Goal: Task Accomplishment & Management: Manage account settings

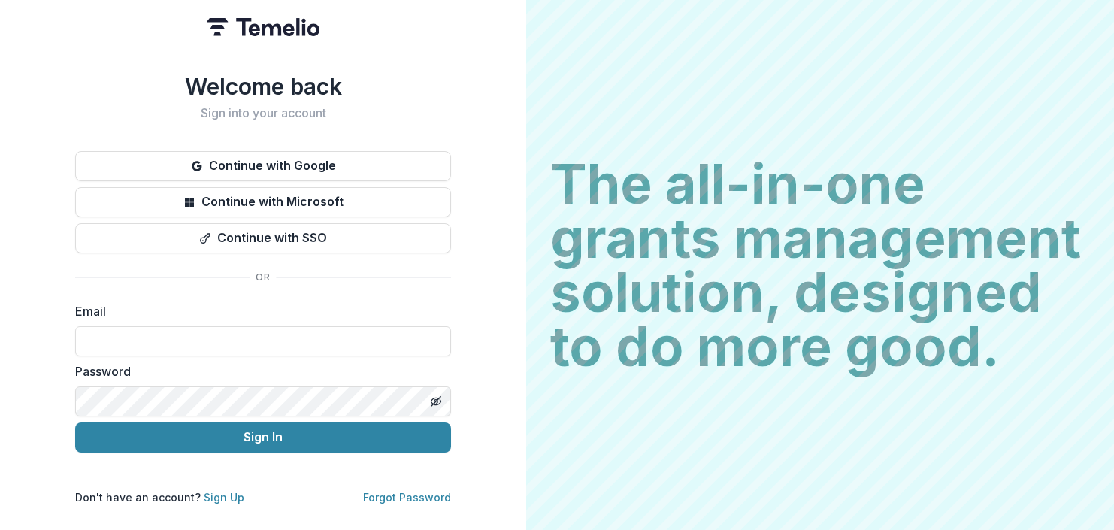
click at [178, 328] on input at bounding box center [263, 341] width 376 height 30
type input "**********"
click at [75, 422] on button "Sign In" at bounding box center [263, 437] width 376 height 30
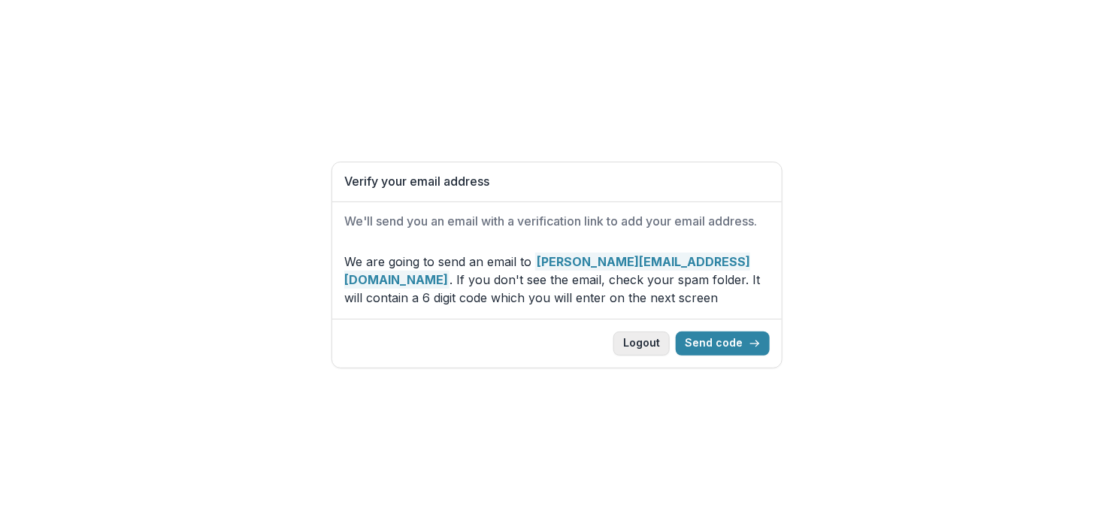
click at [639, 341] on button "Logout" at bounding box center [641, 344] width 56 height 24
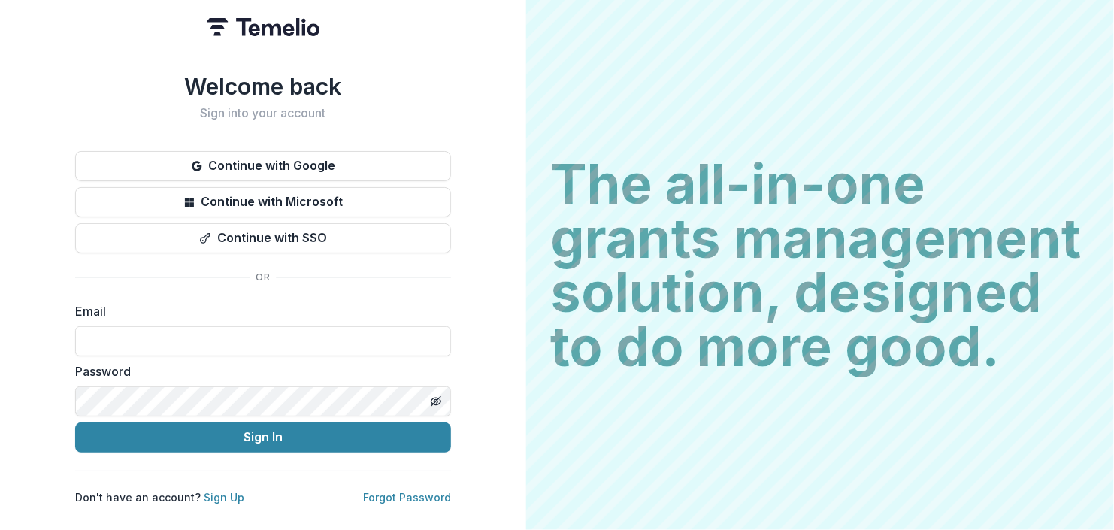
click at [26, 123] on div "Welcome back Sign into your account Continue with Google Continue with Microsof…" at bounding box center [263, 265] width 526 height 530
click at [89, 346] on input at bounding box center [263, 341] width 376 height 30
click at [70, 261] on div "Welcome back Sign into your account Continue with Google Continue with Microsof…" at bounding box center [263, 265] width 526 height 530
click at [79, 335] on input at bounding box center [263, 341] width 376 height 30
click at [32, 338] on div "Welcome back Sign into your account Continue with Google Continue with Microsof…" at bounding box center [263, 265] width 526 height 530
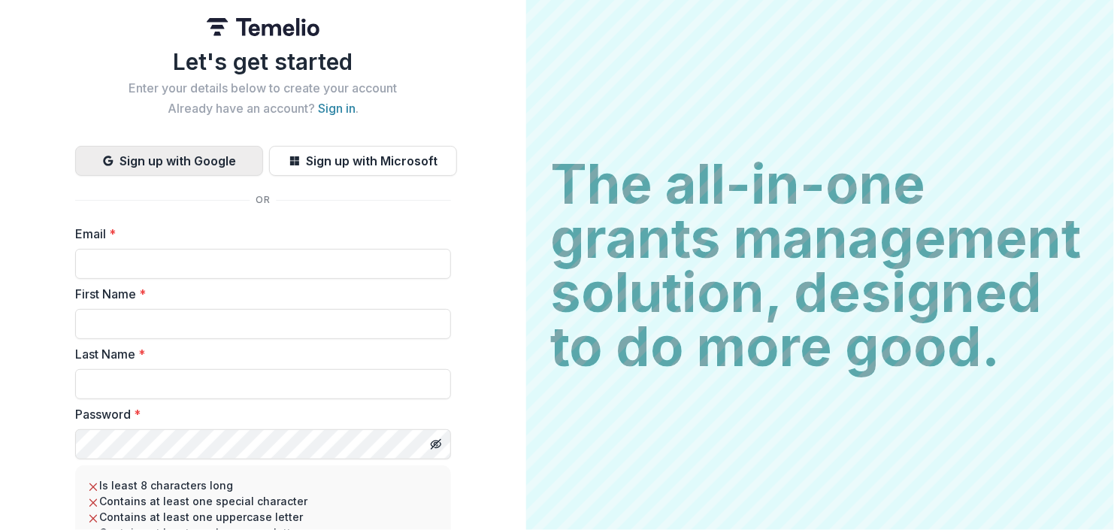
click at [213, 163] on button "Sign up with Google" at bounding box center [169, 161] width 188 height 30
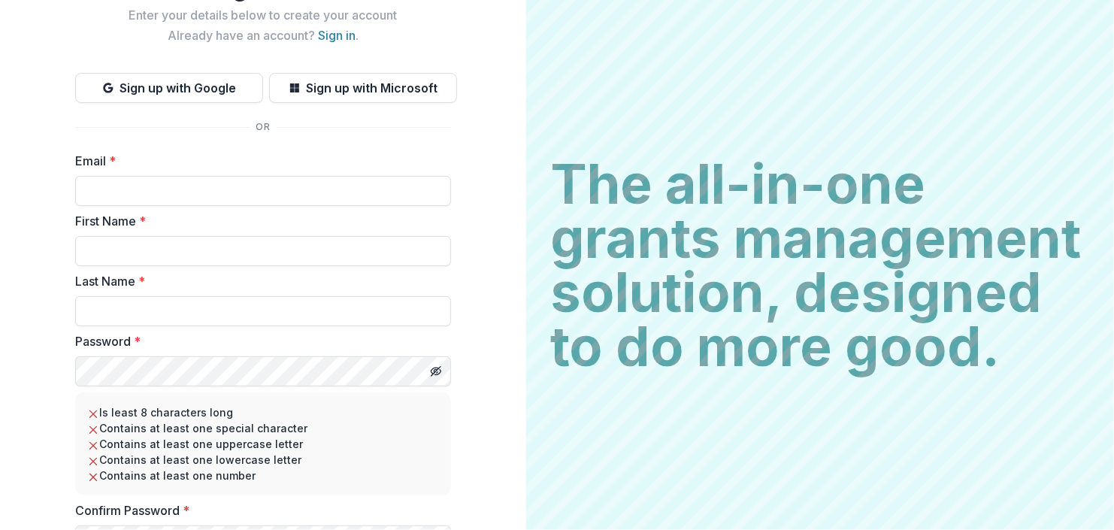
scroll to position [77, 0]
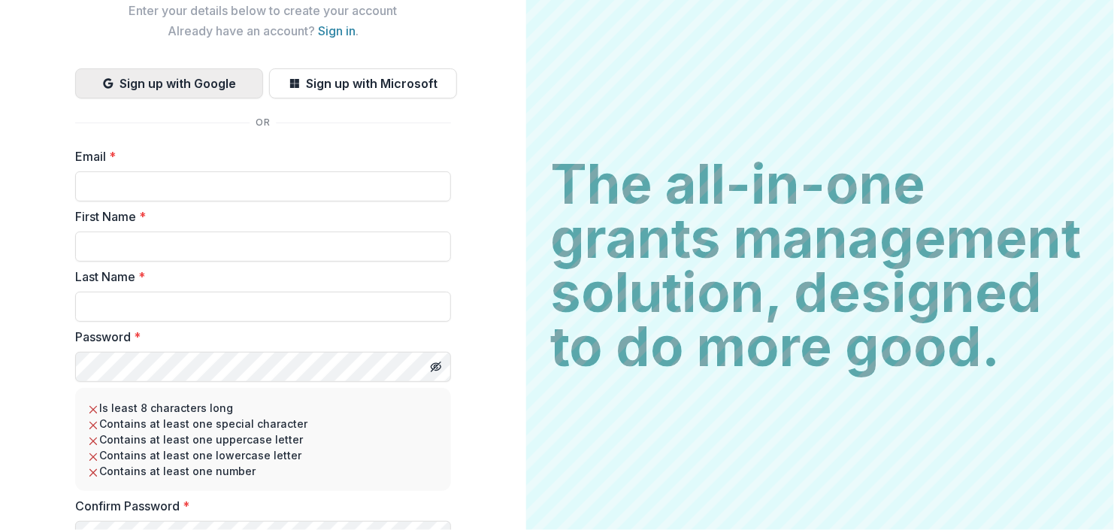
click at [155, 77] on button "Sign up with Google" at bounding box center [169, 83] width 188 height 30
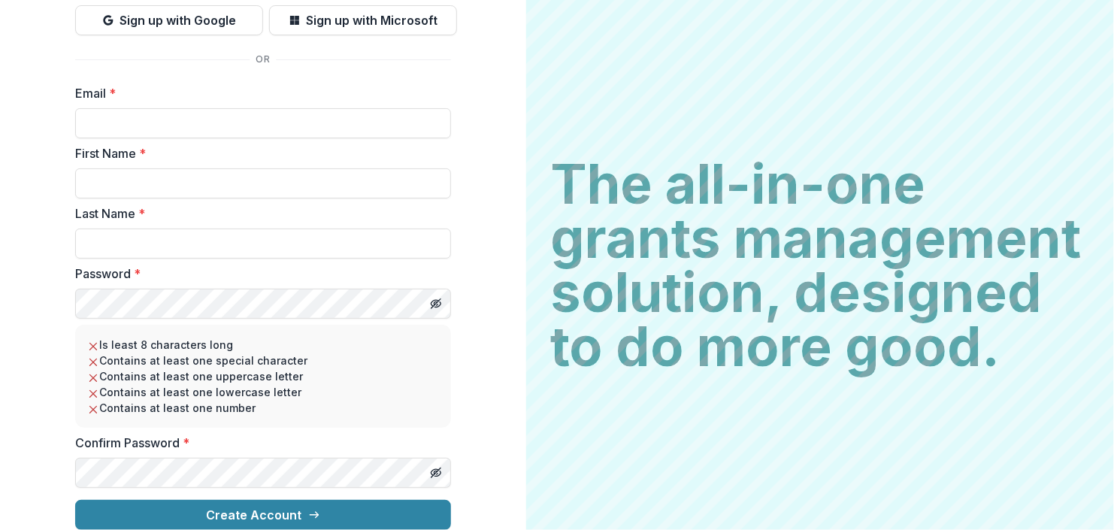
scroll to position [0, 0]
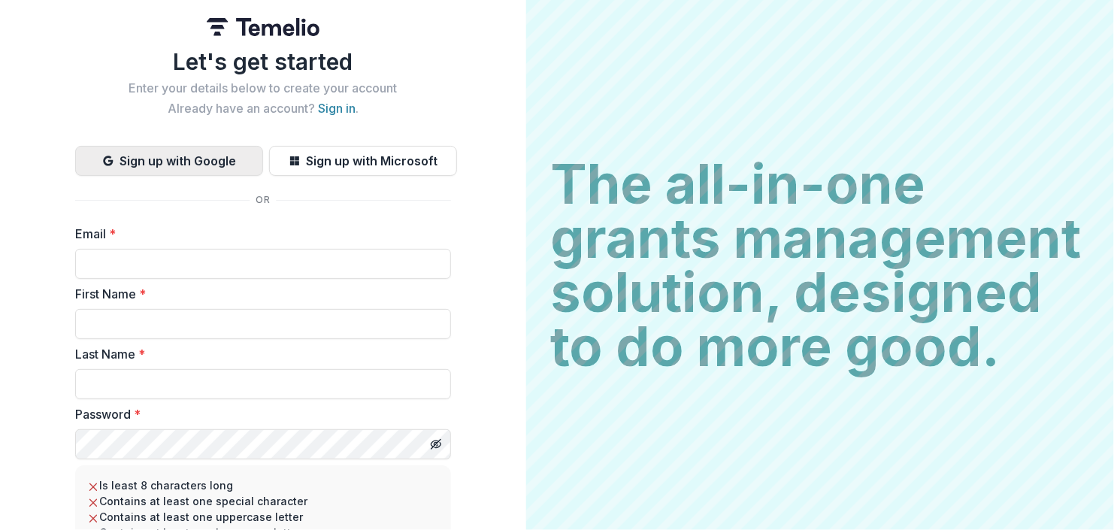
click at [120, 172] on button "Sign up with Google" at bounding box center [169, 161] width 188 height 30
click at [123, 163] on button "Sign up with Google" at bounding box center [169, 161] width 188 height 30
click at [112, 95] on div "Let's get started Enter your details below to create your account Already have …" at bounding box center [263, 82] width 376 height 68
click at [157, 162] on button "Sign up with Google" at bounding box center [169, 161] width 188 height 30
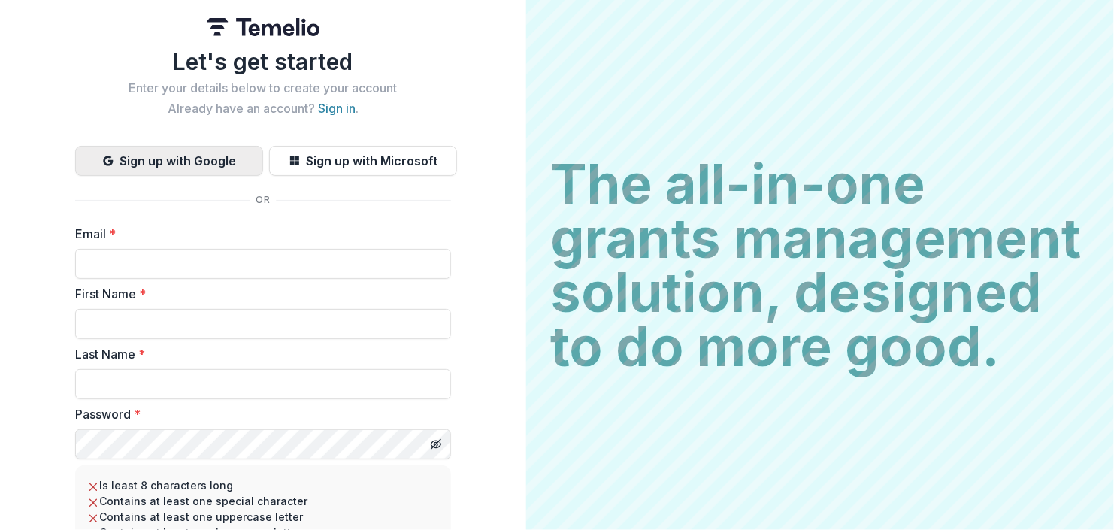
click at [157, 162] on button "Sign up with Google" at bounding box center [169, 161] width 188 height 30
click at [259, 49] on div at bounding box center [263, 27] width 113 height 54
click at [257, 44] on div at bounding box center [263, 27] width 113 height 54
click at [257, 25] on img at bounding box center [263, 27] width 113 height 18
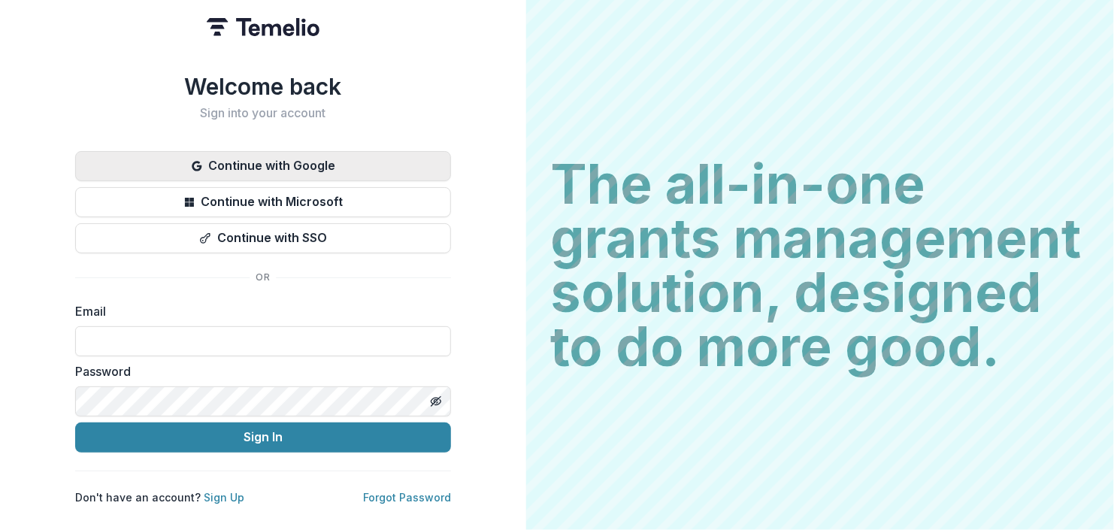
click at [191, 165] on icon "button" at bounding box center [197, 166] width 12 height 12
